Goal: Find specific page/section: Find specific page/section

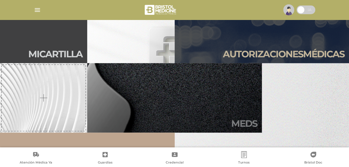
scroll to position [144, 0]
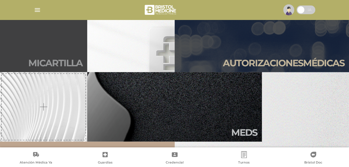
click at [73, 65] on h2 "Mi car tilla" at bounding box center [55, 62] width 54 height 11
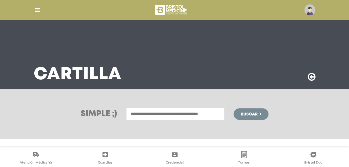
scroll to position [29, 0]
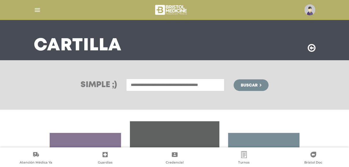
click at [193, 85] on input "text" at bounding box center [175, 85] width 98 height 12
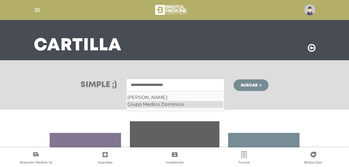
click at [156, 106] on div "Grupo Medico Dominico" at bounding box center [175, 104] width 96 height 7
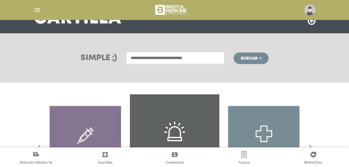
scroll to position [43, 0]
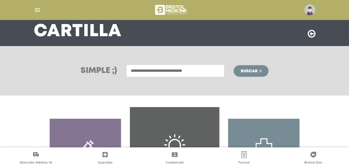
type input "**********"
click at [243, 70] on span "Buscar" at bounding box center [248, 71] width 17 height 4
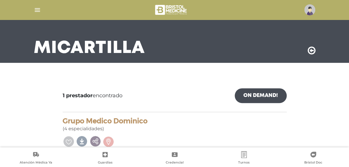
scroll to position [68, 0]
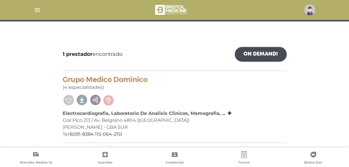
click at [178, 124] on div "[PERSON_NAME] - GBA SUR" at bounding box center [175, 127] width 224 height 7
drag, startPoint x: 137, startPoint y: 87, endPoint x: 173, endPoint y: 98, distance: 37.6
click at [138, 88] on div "Grupo Medico [PERSON_NAME] (4 especialidades)" at bounding box center [175, 82] width 224 height 15
drag, startPoint x: 162, startPoint y: 62, endPoint x: 165, endPoint y: 64, distance: 3.4
click at [164, 63] on div "1 prestador encontrado On Demand!" at bounding box center [175, 59] width 224 height 24
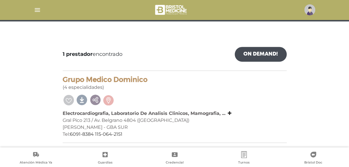
click at [295, 96] on div "1 prestador encontrado On Demand! mostrar en mi área Mostrar en mapa Demasiados…" at bounding box center [174, 91] width 349 height 112
